Goal: Transaction & Acquisition: Purchase product/service

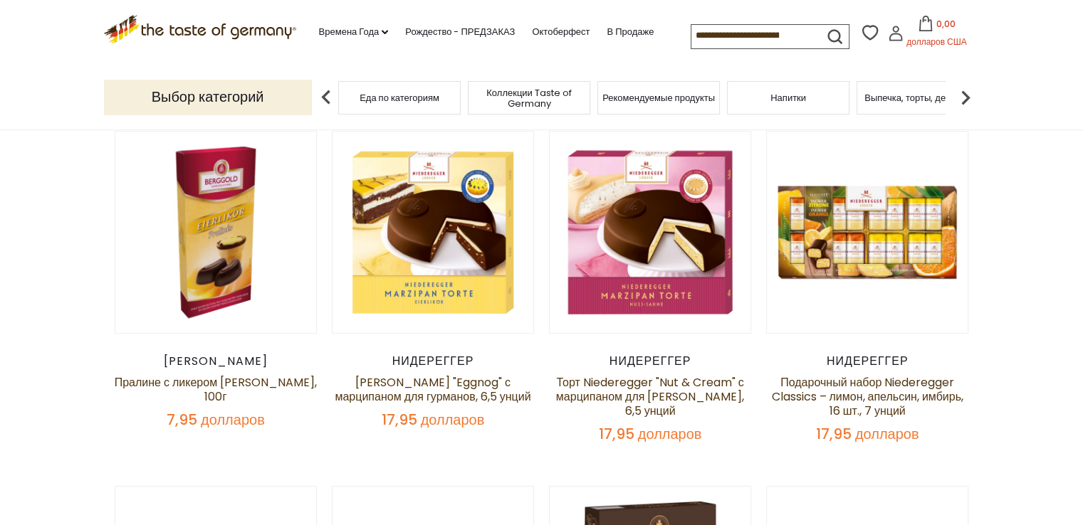
scroll to position [424, 0]
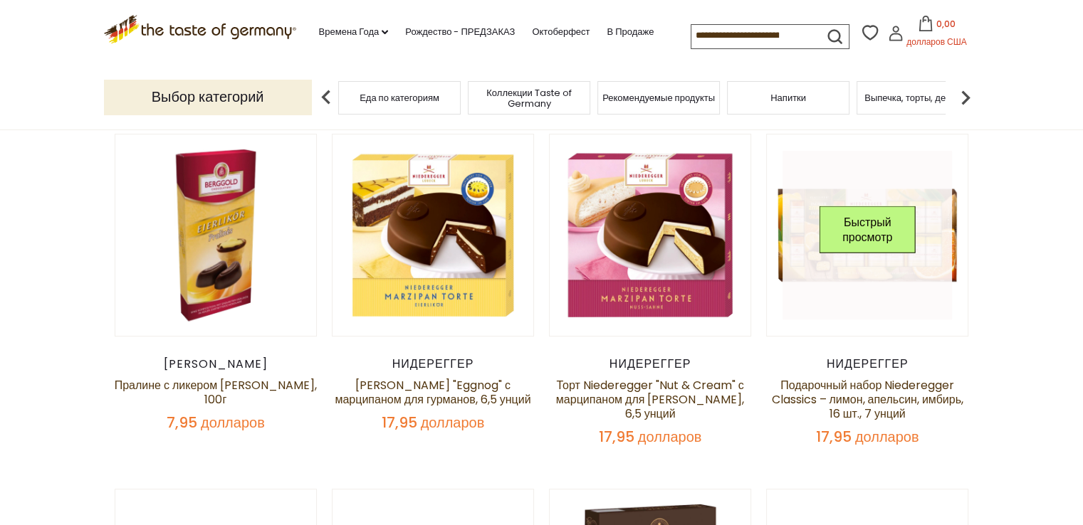
click at [849, 296] on link at bounding box center [866, 235] width 169 height 169
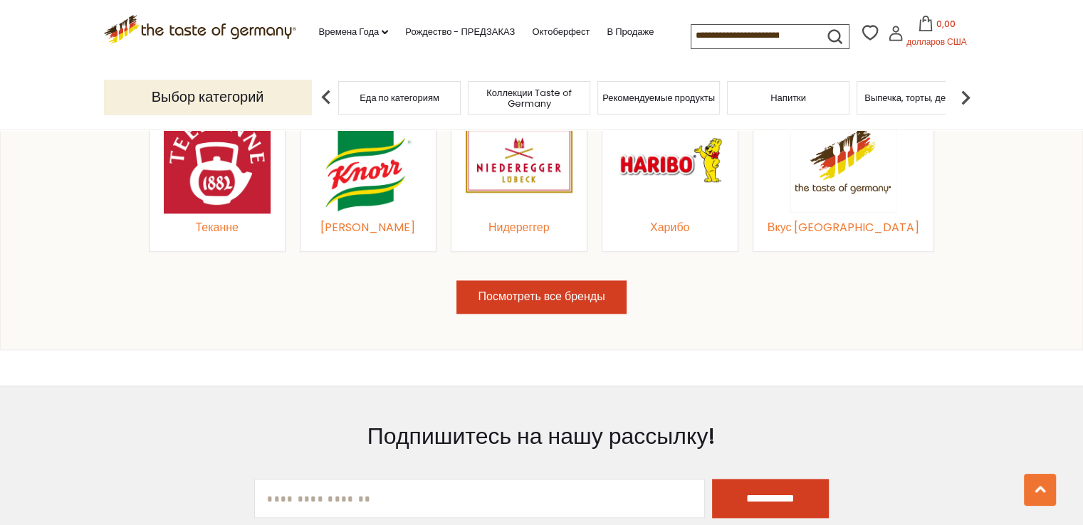
scroll to position [1708, 0]
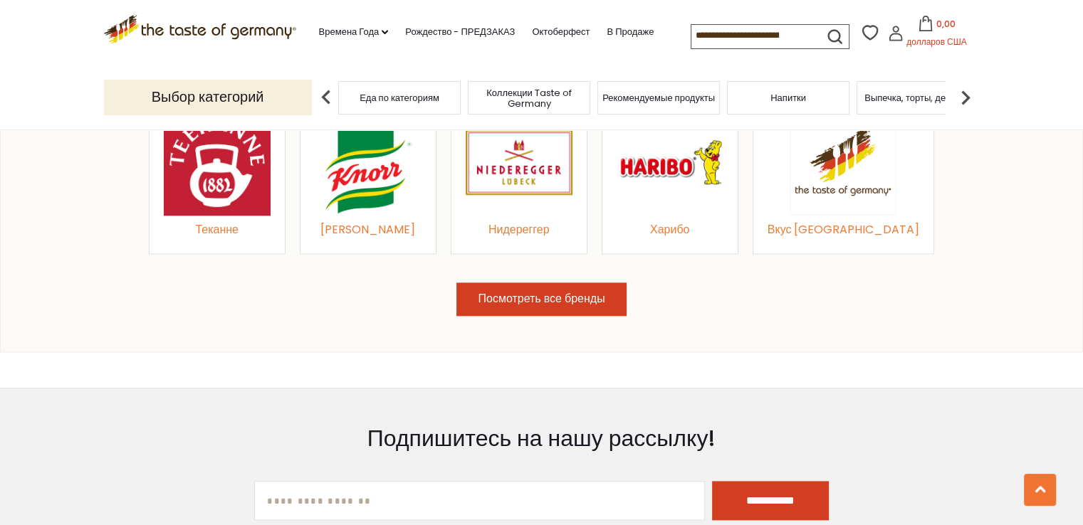
click at [589, 305] on button "Посмотреть все бренды" at bounding box center [540, 299] width 169 height 33
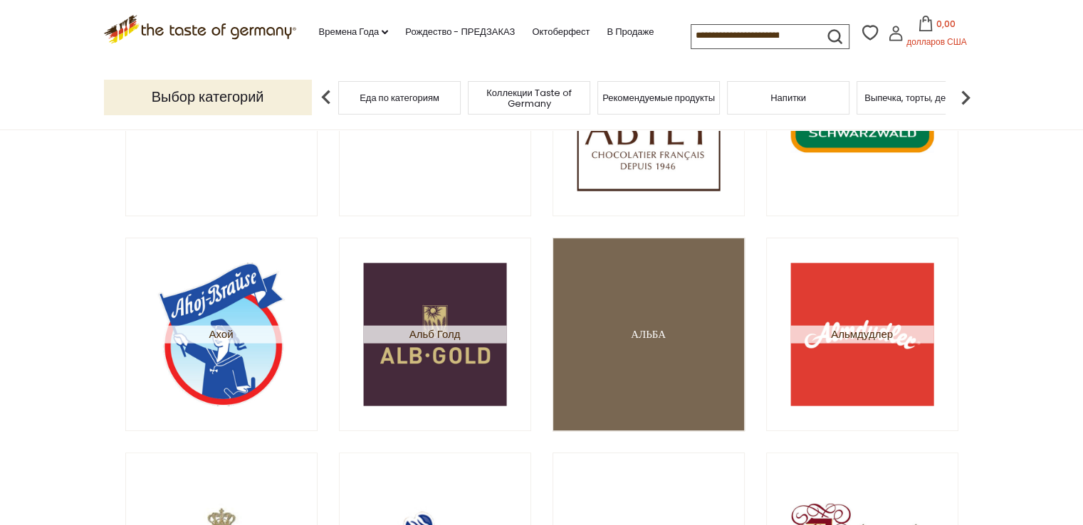
scroll to position [285, 0]
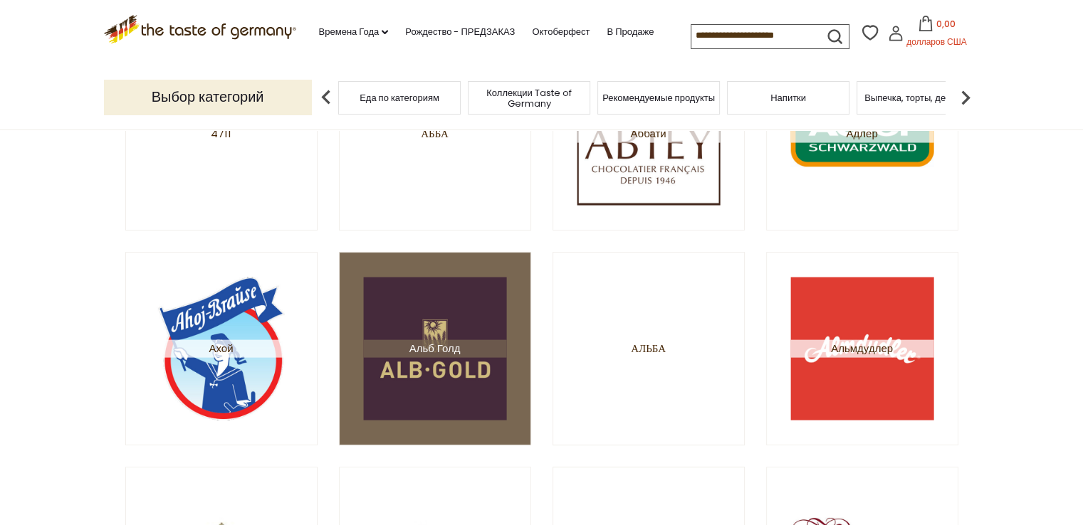
click at [481, 352] on span "Альб Голд" at bounding box center [434, 349] width 143 height 18
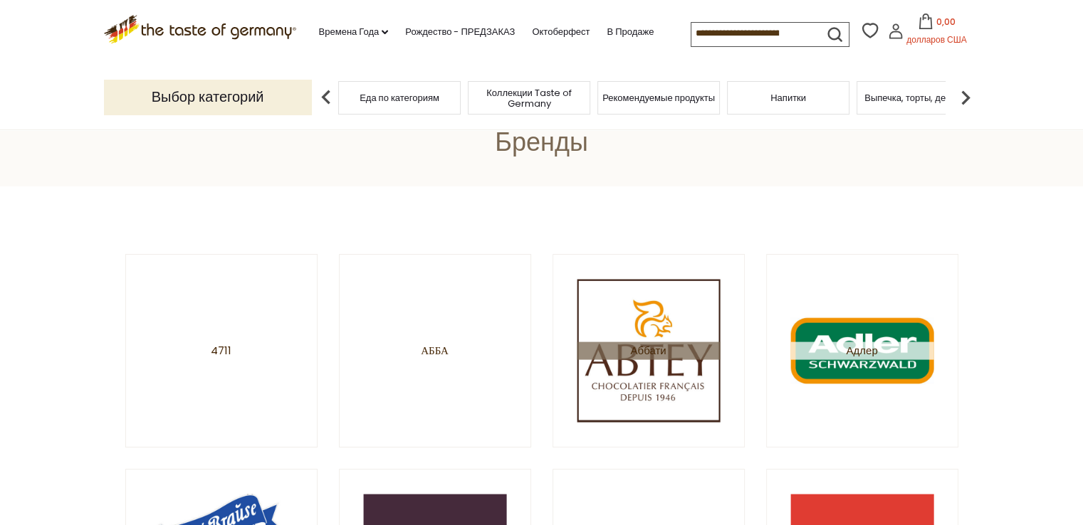
scroll to position [71, 0]
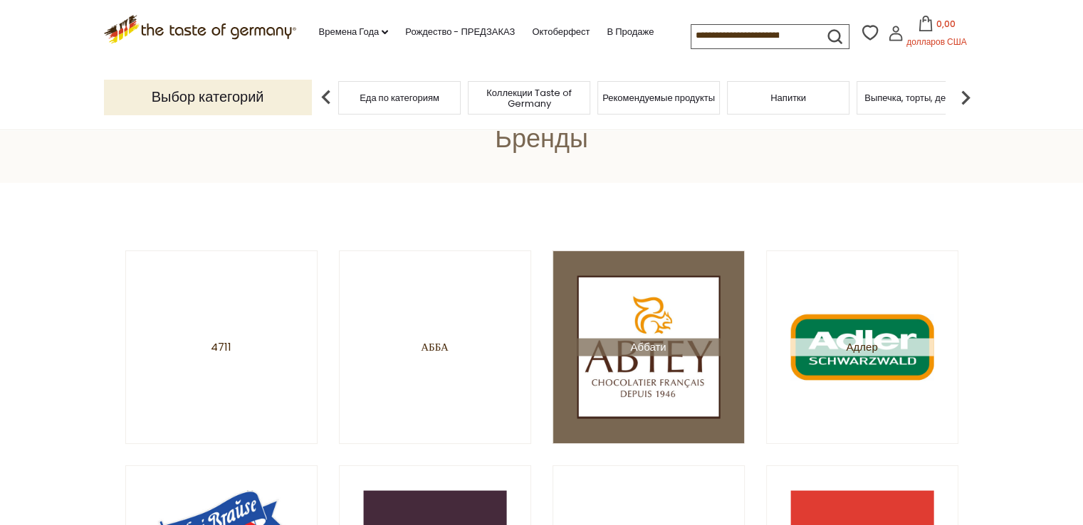
click at [694, 369] on img at bounding box center [648, 346] width 143 height 143
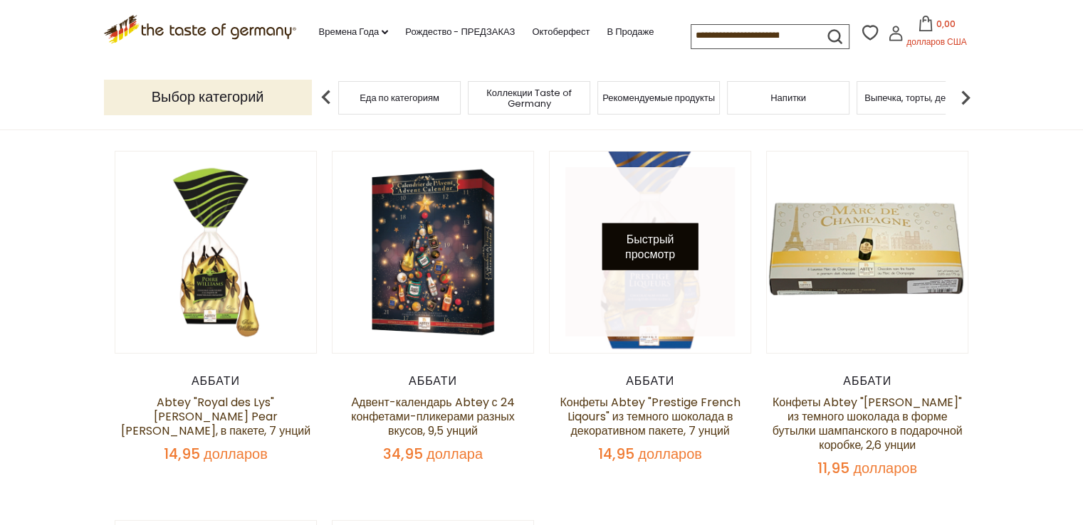
scroll to position [142, 0]
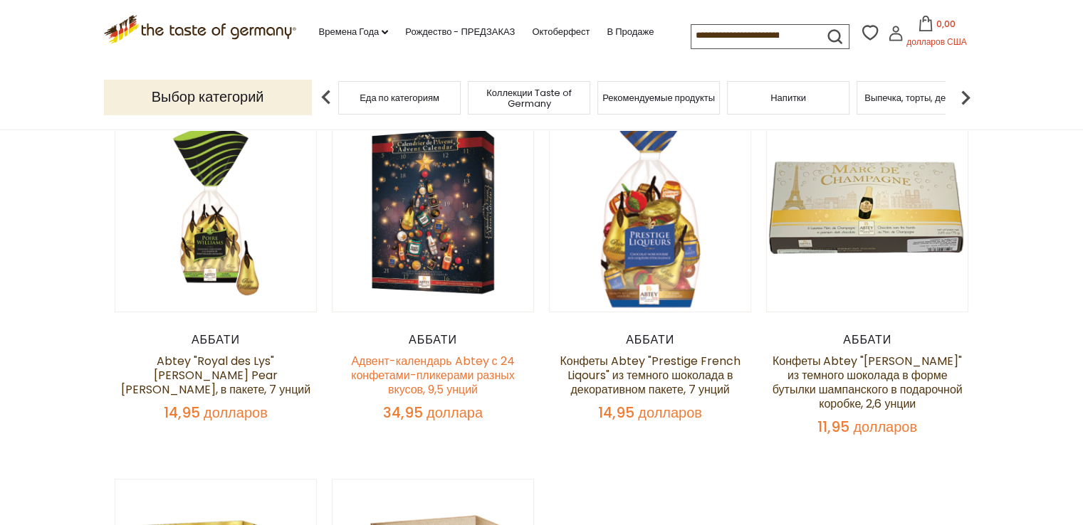
click at [453, 380] on font "Адвент-календарь Abtey с 24 конфетами-пликерами разных вкусов, 9,5 унций" at bounding box center [432, 375] width 163 height 45
click at [359, 364] on font "Адвент-календарь Abtey с 24 конфетами-пликерами разных вкусов, 9,5 унций" at bounding box center [432, 375] width 163 height 45
click at [356, 359] on font "Адвент-календарь Abtey с 24 конфетами-пликерами разных вкусов, 9,5 унций" at bounding box center [432, 375] width 163 height 45
click at [485, 411] on div "34,95 доллара" at bounding box center [433, 413] width 203 height 18
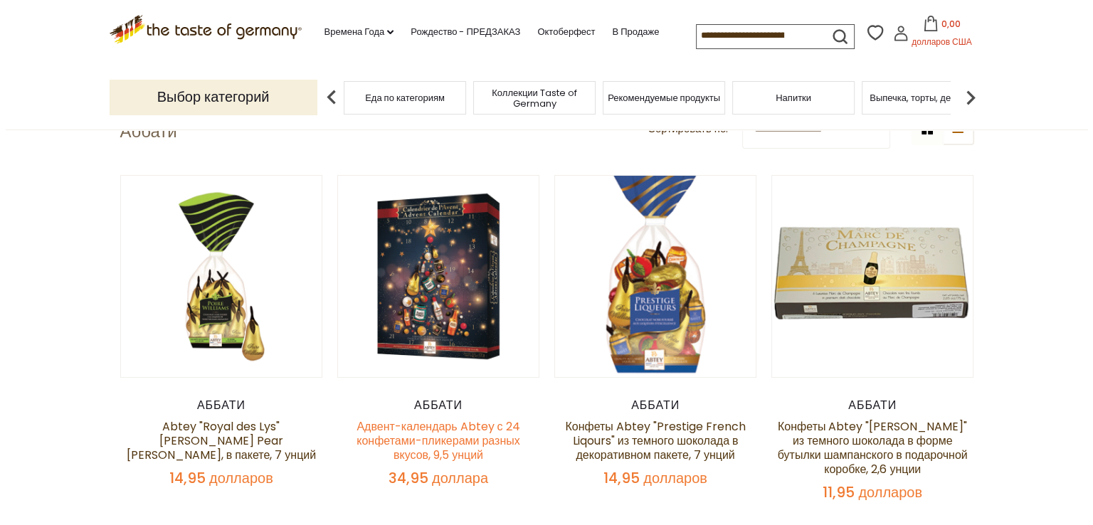
scroll to position [71, 0]
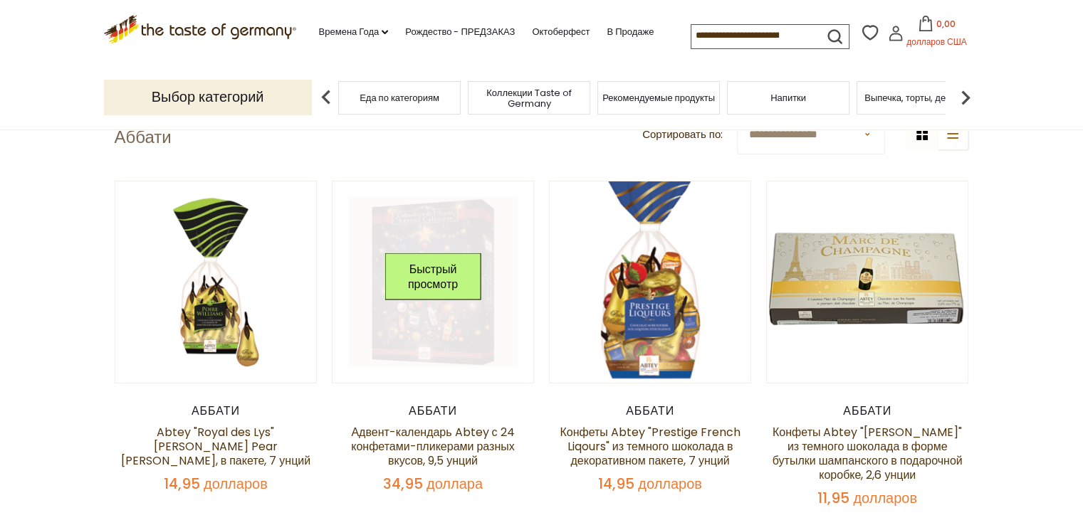
click at [387, 382] on img at bounding box center [432, 282] width 201 height 201
click at [431, 293] on button "Быстрый просмотр" at bounding box center [432, 276] width 96 height 47
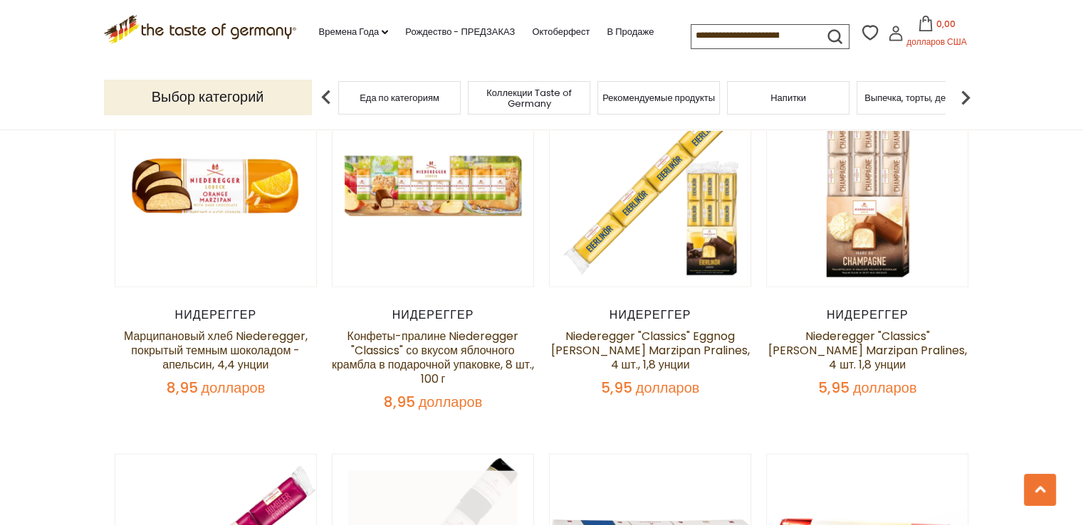
scroll to position [2990, 0]
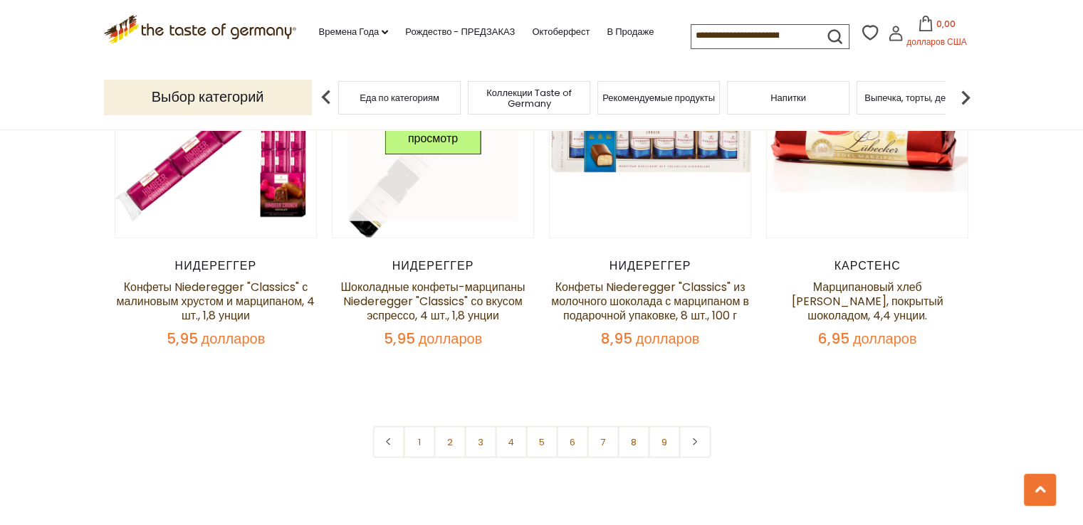
scroll to position [3417, 0]
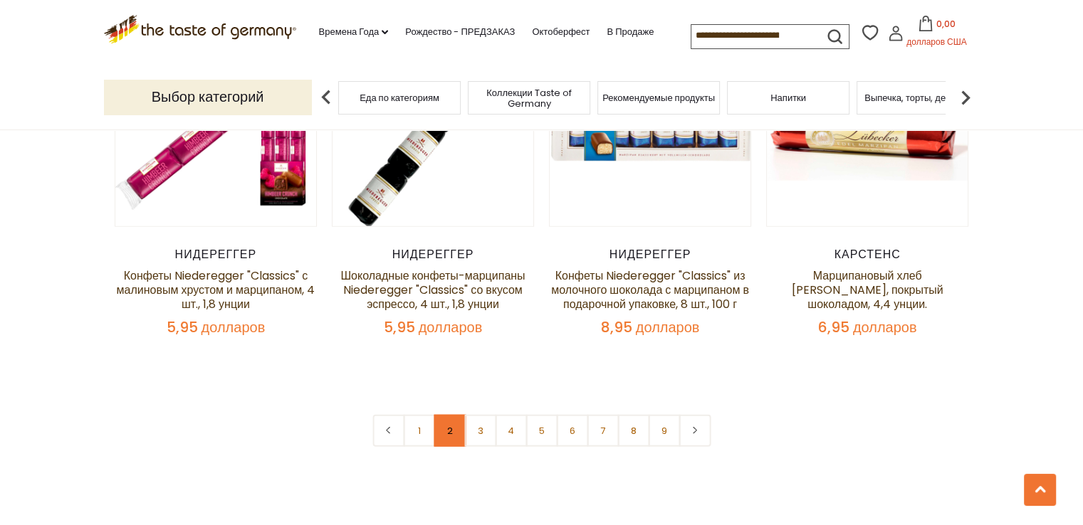
click at [441, 415] on link "2" at bounding box center [450, 431] width 32 height 32
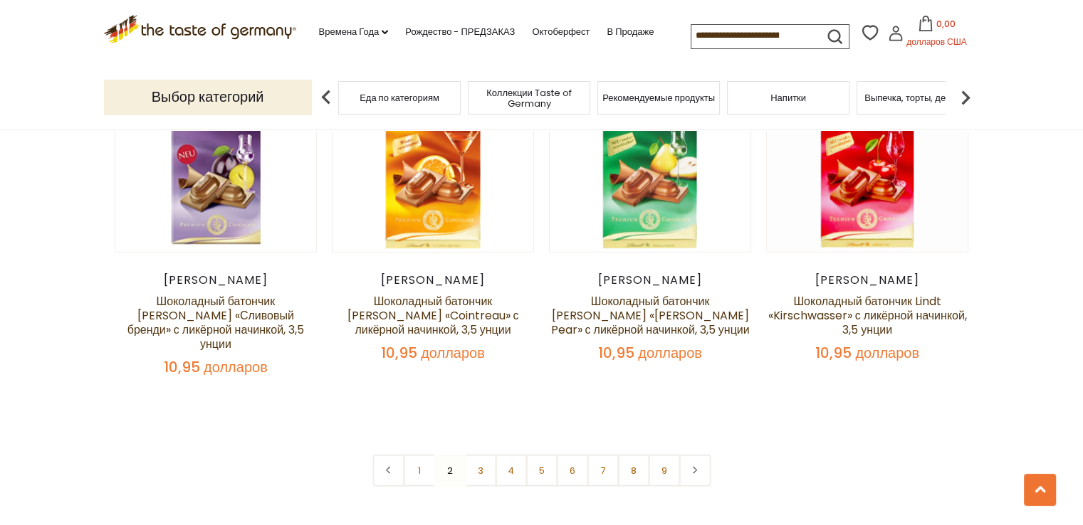
scroll to position [3411, 0]
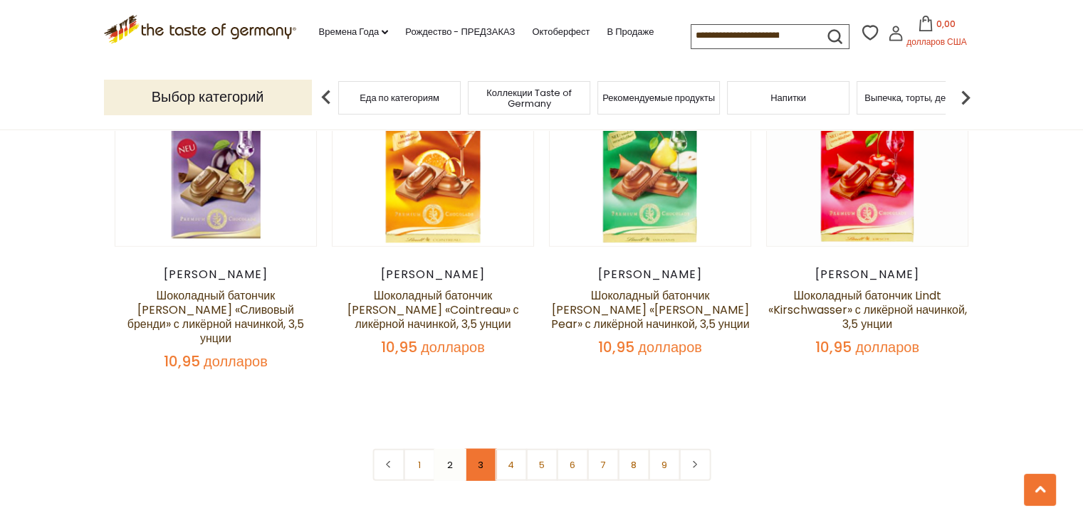
click at [487, 449] on link "3" at bounding box center [480, 465] width 32 height 32
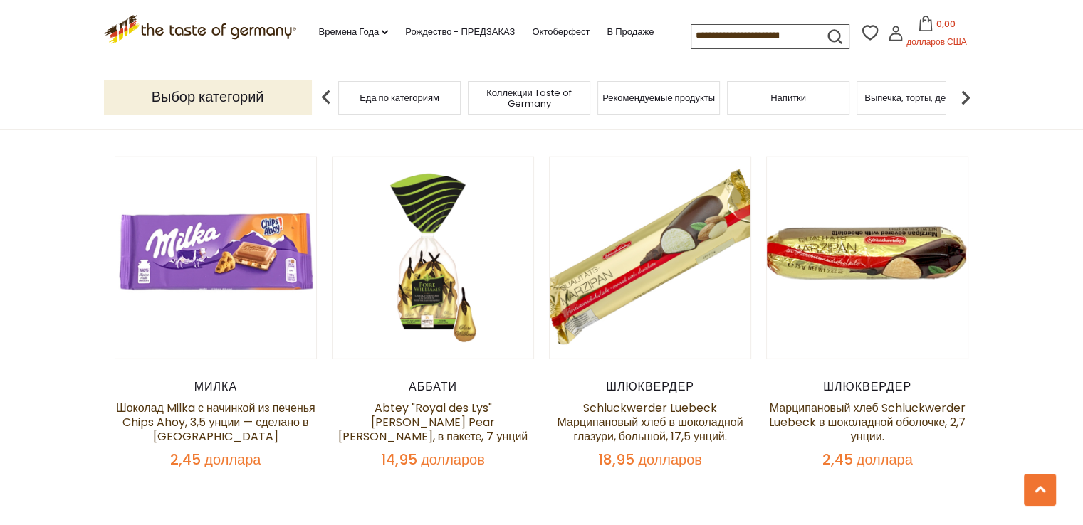
scroll to position [3554, 0]
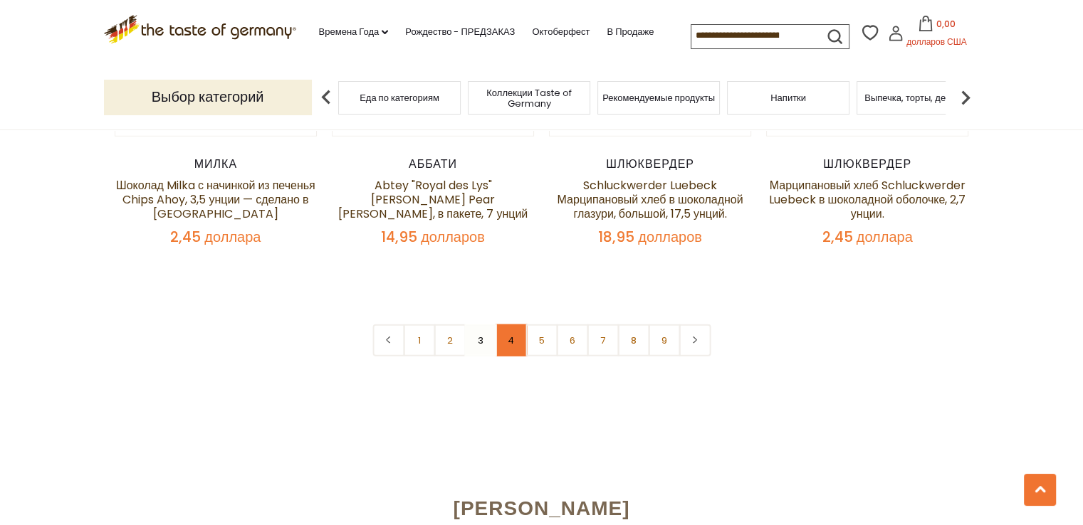
click at [510, 325] on link "4" at bounding box center [511, 341] width 32 height 32
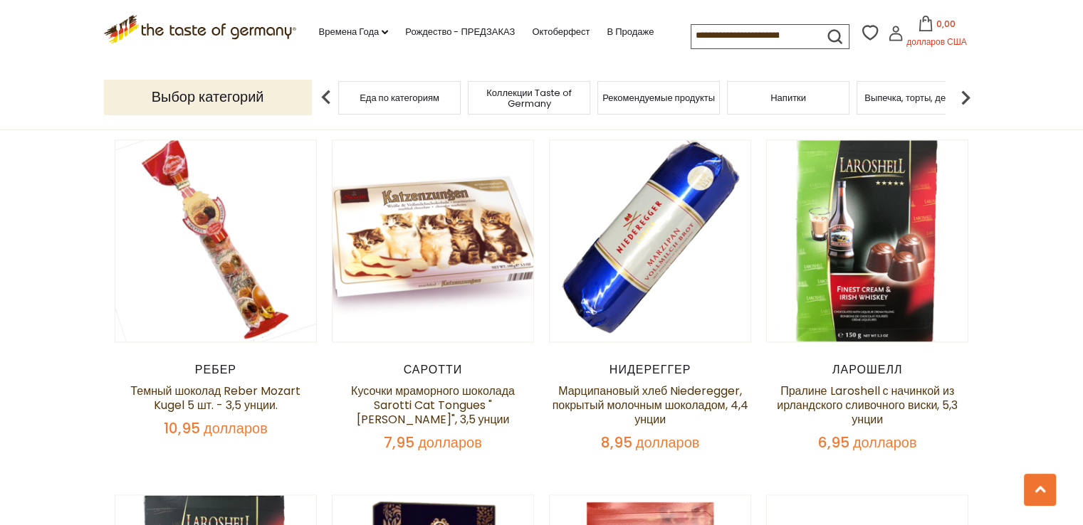
scroll to position [1916, 0]
